Goal: Transaction & Acquisition: Obtain resource

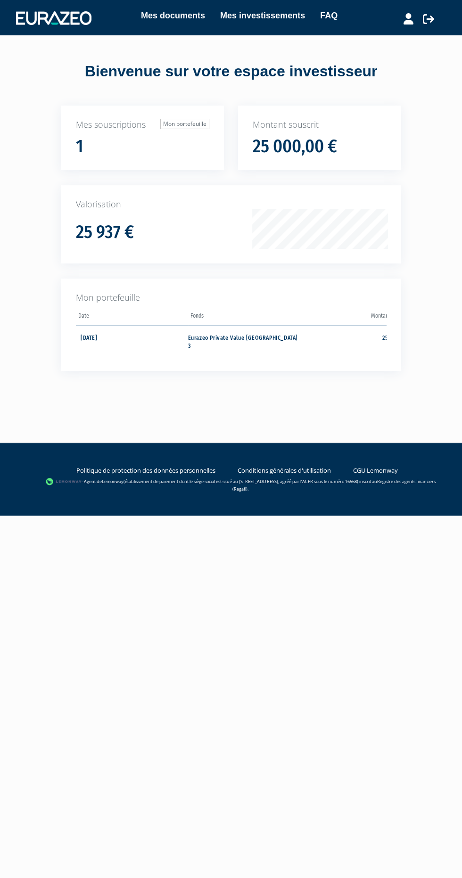
click at [392, 340] on div "Mon portefeuille Date Fonds Montant souscrit Valorisation" at bounding box center [230, 325] width 339 height 92
click at [180, 14] on link "Mes documents" at bounding box center [173, 15] width 64 height 13
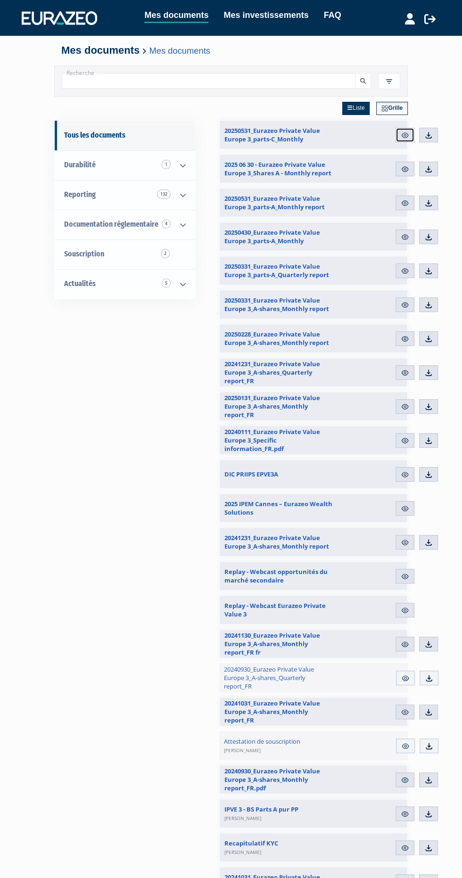
click at [404, 135] on img at bounding box center [405, 135] width 8 height 8
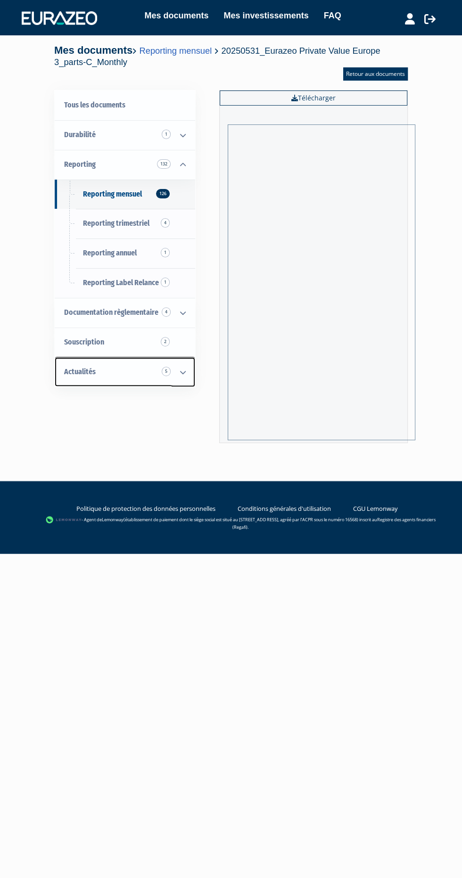
click at [159, 357] on link "Actualités 5" at bounding box center [125, 372] width 140 height 30
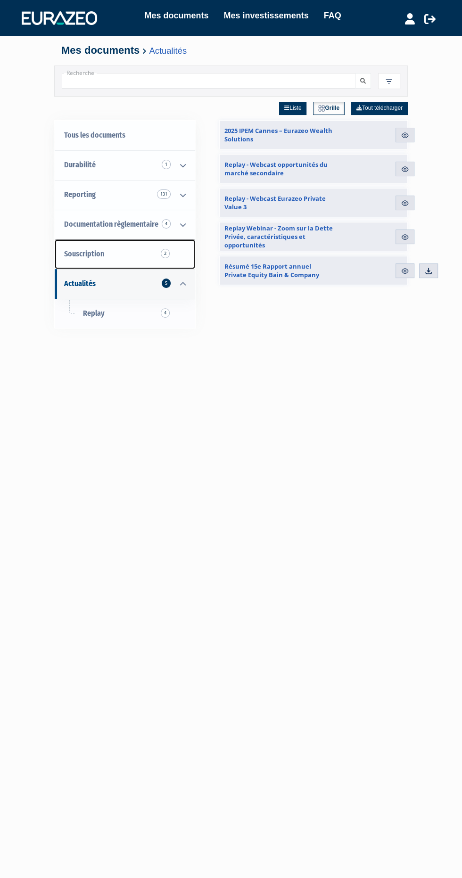
click at [153, 253] on link "Souscription 2" at bounding box center [125, 254] width 140 height 30
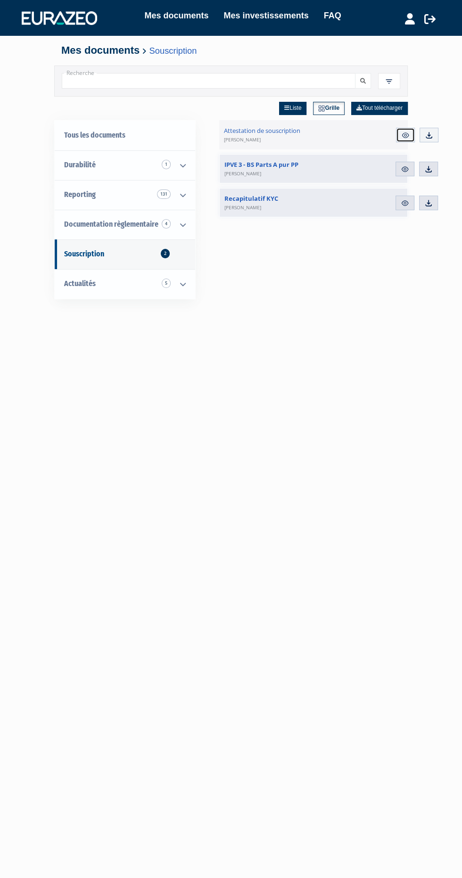
click at [401, 134] on link "Aperçu" at bounding box center [405, 135] width 19 height 15
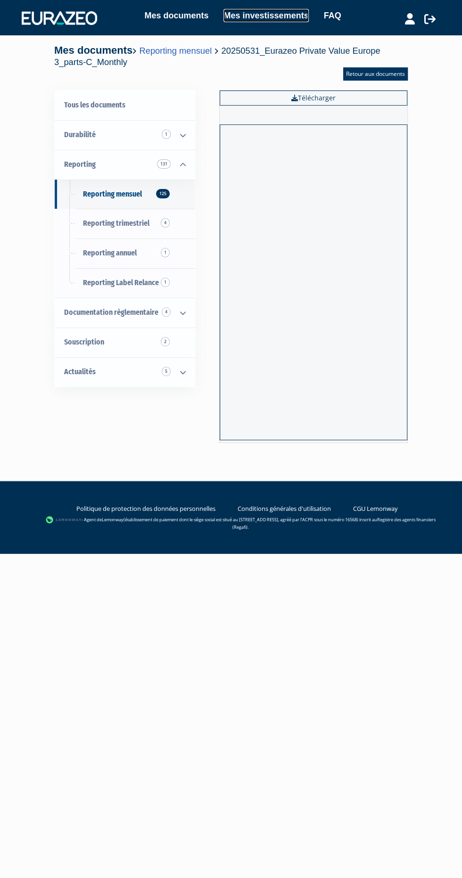
click at [278, 14] on link "Mes investissements" at bounding box center [265, 15] width 85 height 13
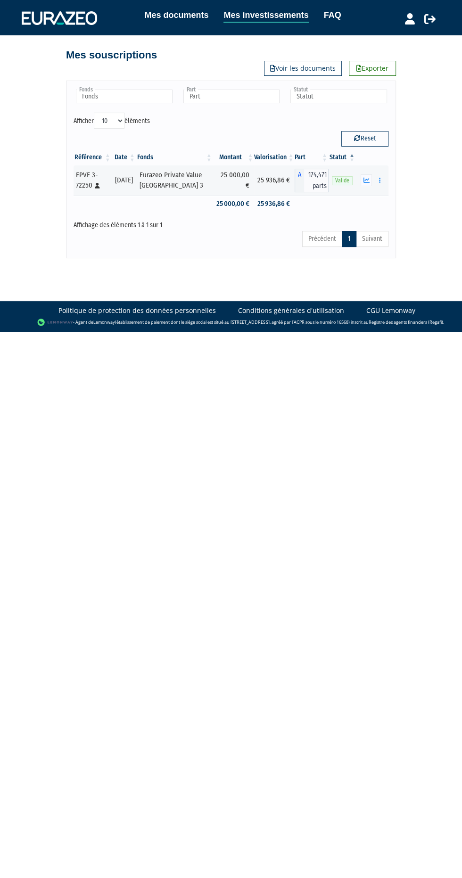
click at [366, 179] on icon "button" at bounding box center [366, 180] width 6 height 6
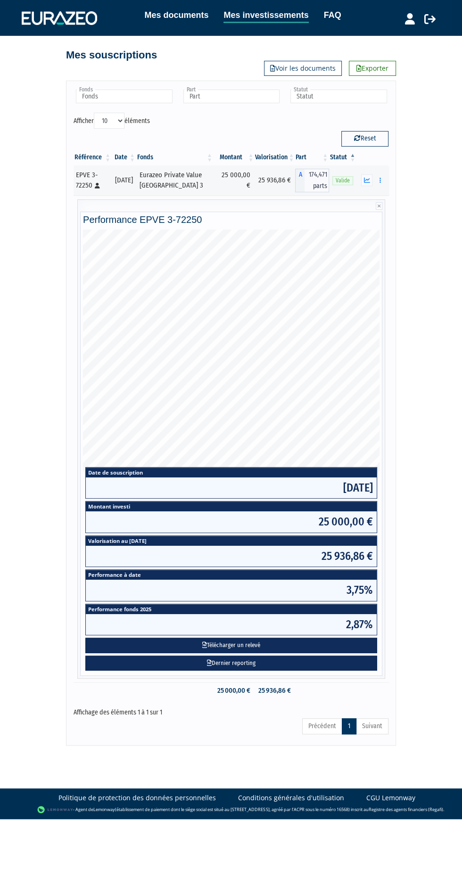
click at [237, 642] on button "Télécharger un relevé" at bounding box center [231, 646] width 292 height 16
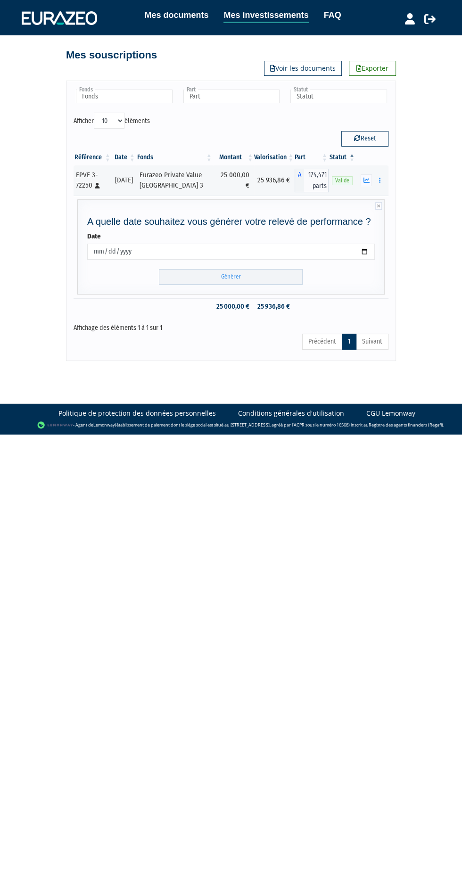
click at [243, 281] on input "Générer" at bounding box center [231, 277] width 144 height 16
